Goal: Find specific fact: Find specific fact

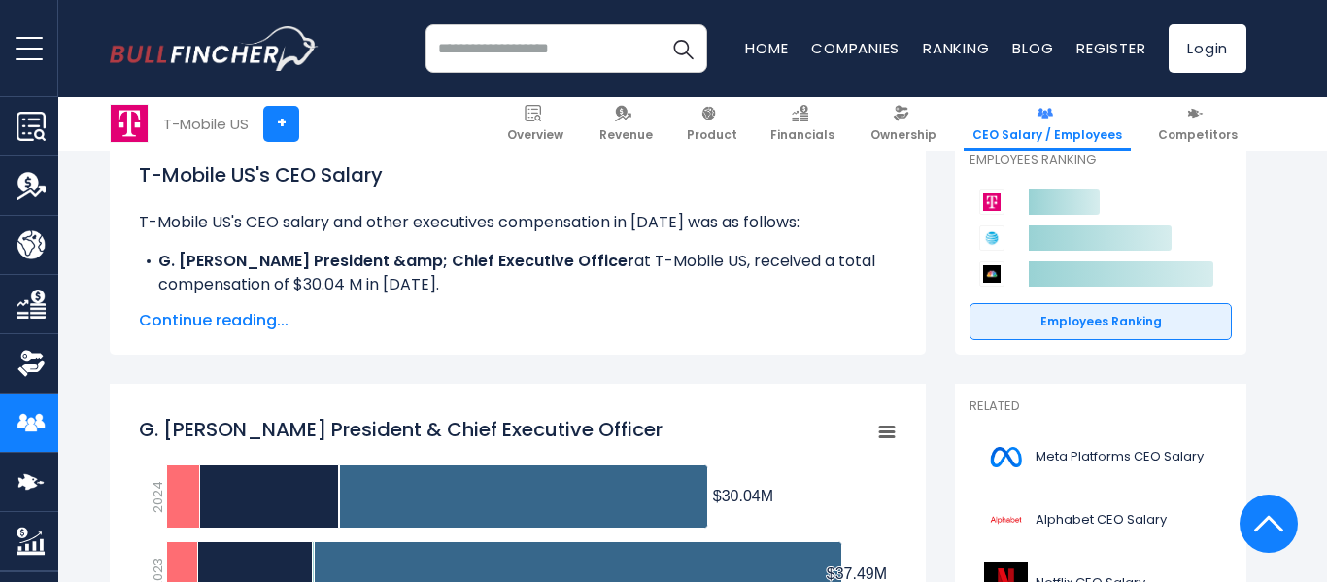
scroll to position [295, 0]
drag, startPoint x: 295, startPoint y: 285, endPoint x: 347, endPoint y: 284, distance: 51.5
click at [347, 284] on li "G. [PERSON_NAME] President &amp; Chief Executive Officer at T-Mobile US, receiv…" at bounding box center [517, 274] width 757 height 47
copy li "$30.04"
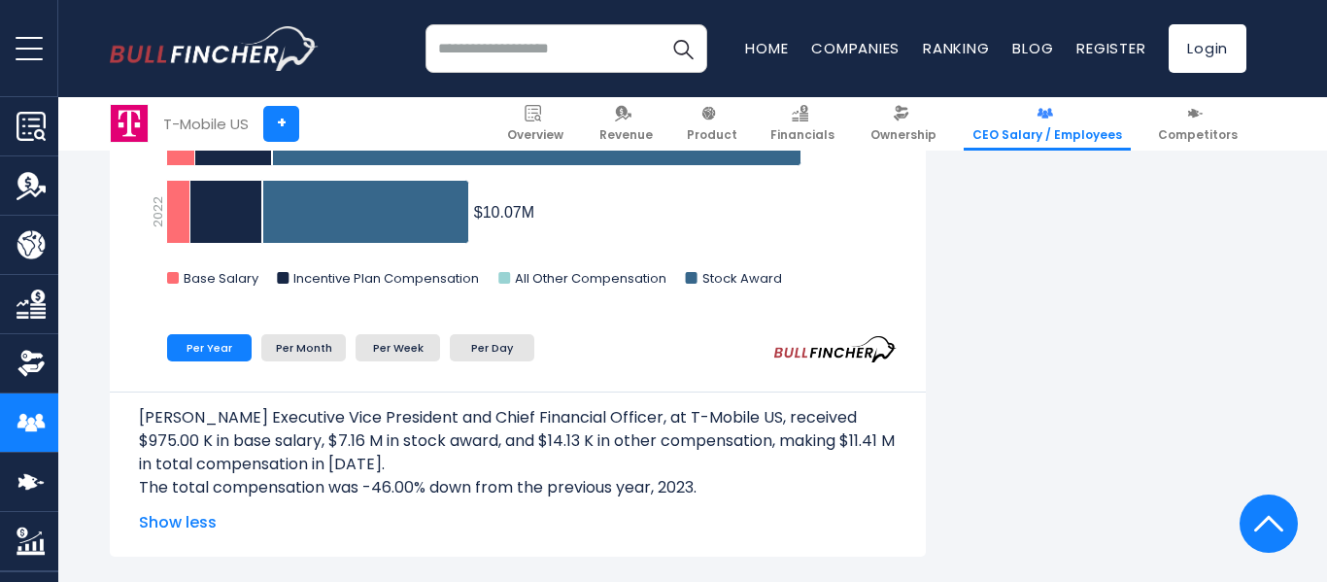
scroll to position [1372, 0]
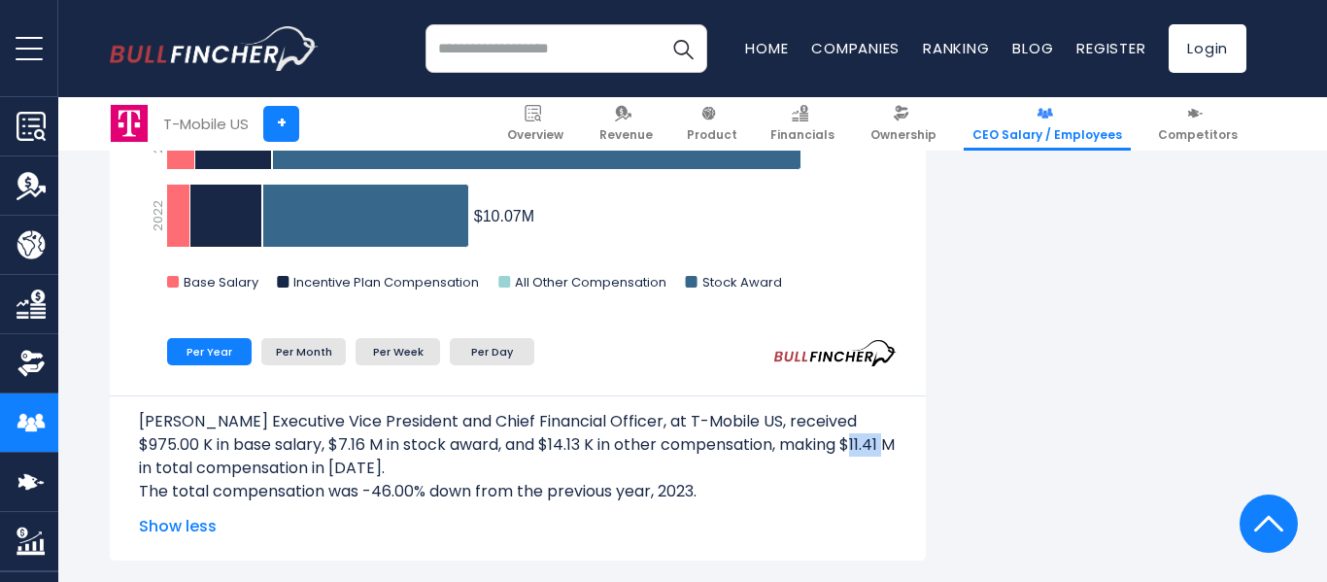
drag, startPoint x: 855, startPoint y: 443, endPoint x: 893, endPoint y: 444, distance: 38.9
click at [893, 444] on p "[PERSON_NAME] Executive Vice President and Chief Financial Officer, at T-Mobile…" at bounding box center [517, 445] width 757 height 70
copy p "$11.41"
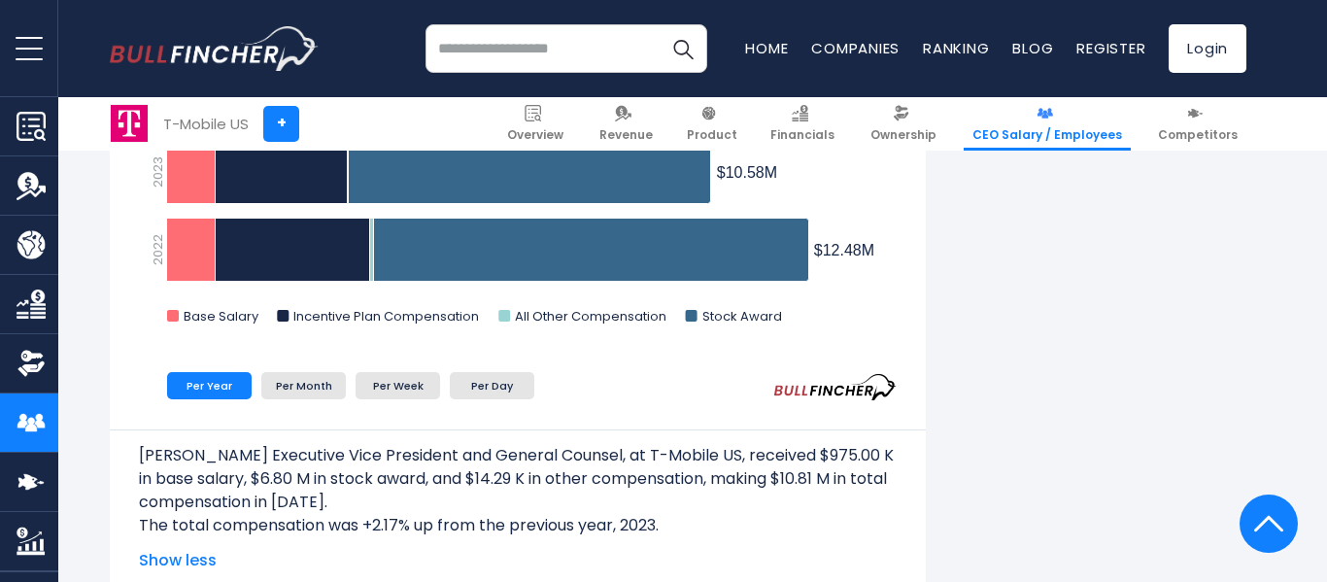
scroll to position [1983, 0]
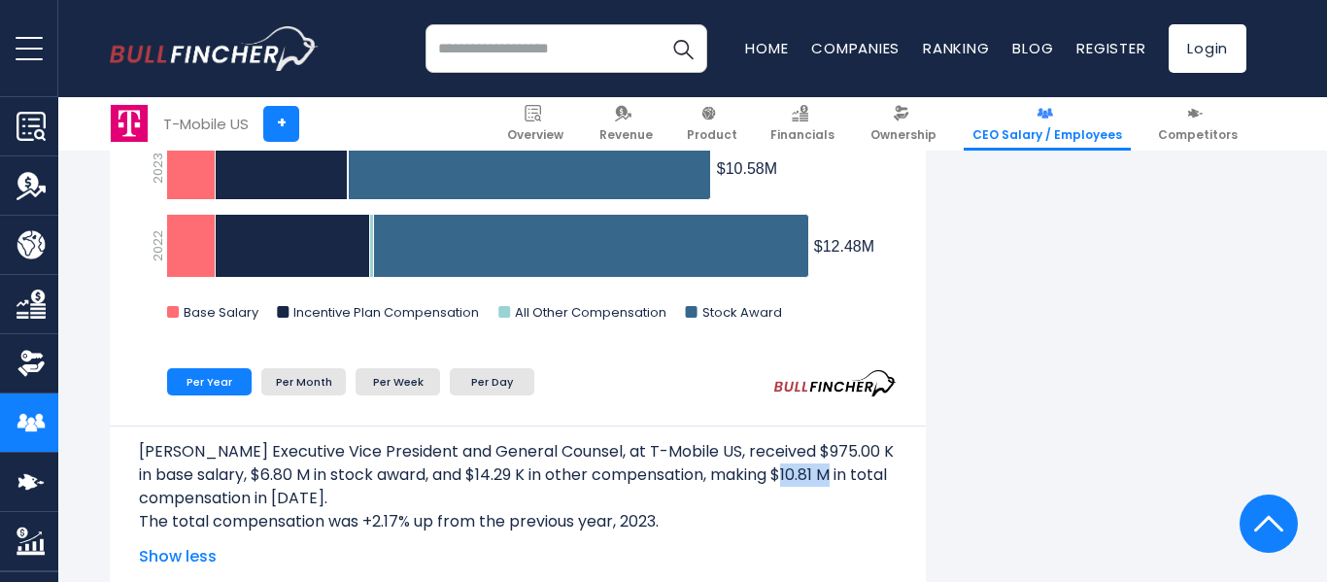
drag, startPoint x: 788, startPoint y: 475, endPoint x: 829, endPoint y: 474, distance: 41.8
click at [829, 474] on p "[PERSON_NAME] Executive Vice President and General Counsel, at T-Mobile US, rec…" at bounding box center [517, 475] width 757 height 70
copy p "$10.81"
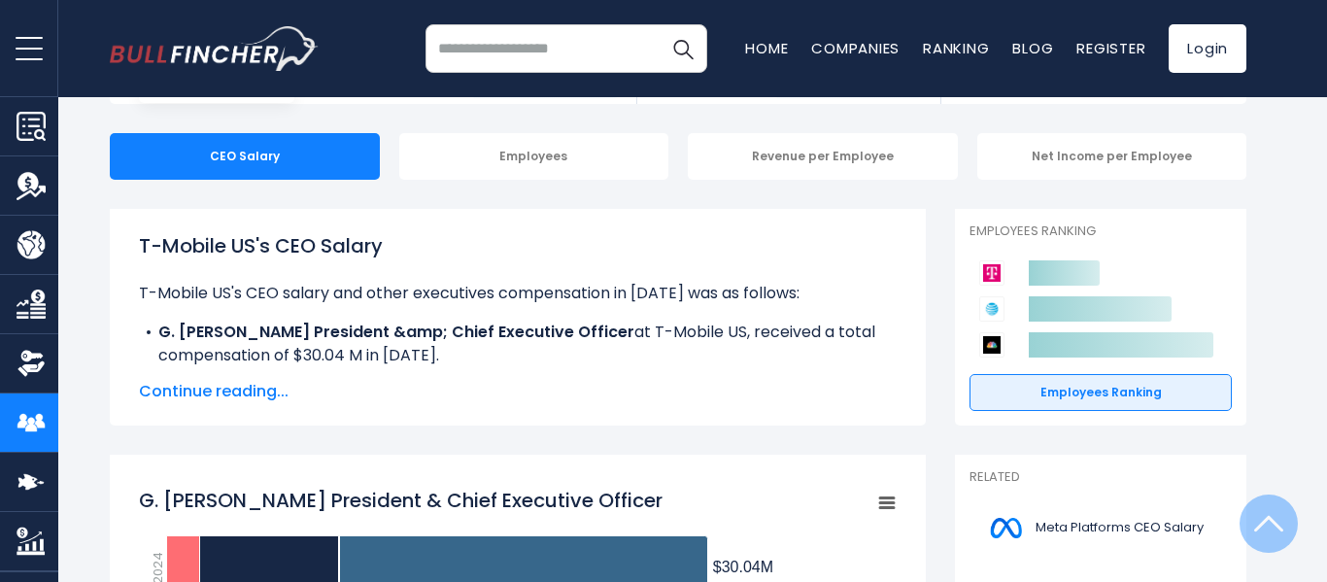
scroll to position [0, 0]
